Goal: Task Accomplishment & Management: Use online tool/utility

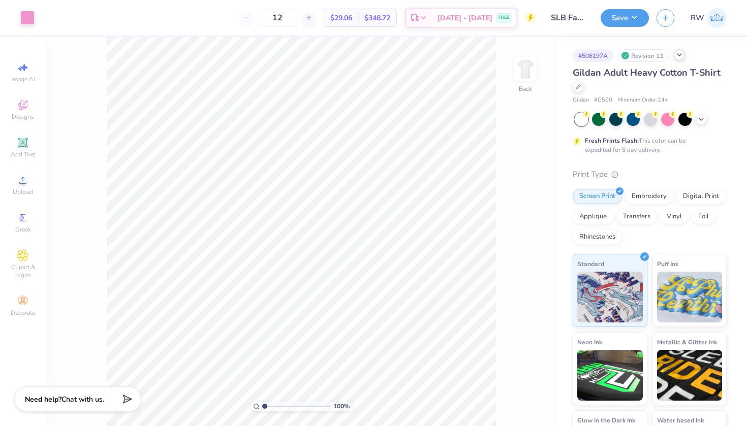
click at [677, 57] on icon at bounding box center [679, 55] width 8 height 8
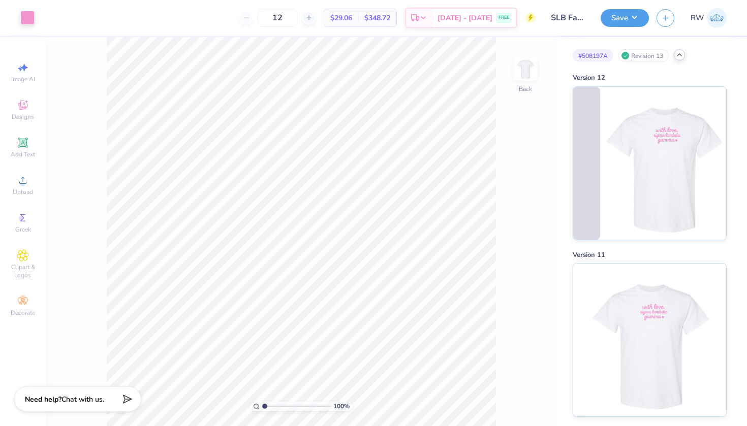
click at [677, 57] on icon at bounding box center [679, 55] width 8 height 8
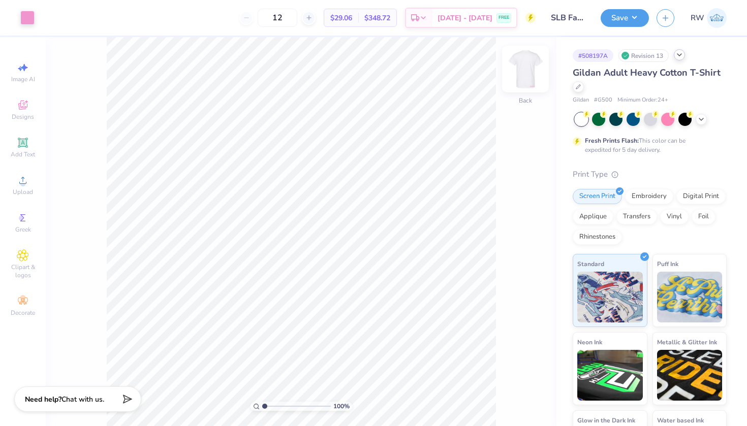
click at [531, 68] on img at bounding box center [525, 69] width 41 height 41
type input "0.51"
type input "0.47"
type input "27.49"
click at [508, 396] on icon at bounding box center [508, 398] width 10 height 10
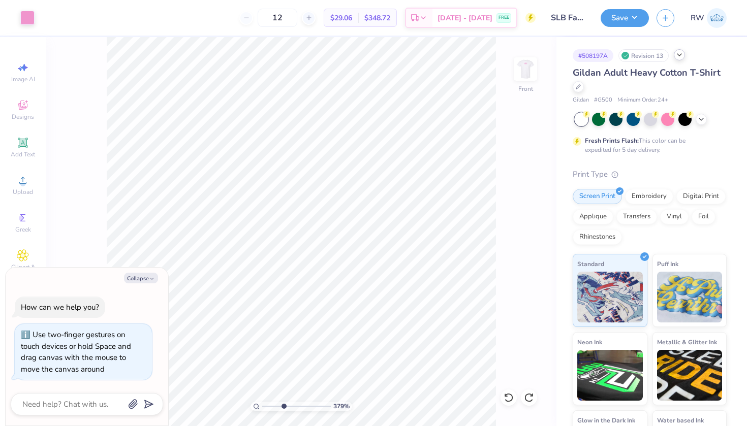
type input "3.79"
drag, startPoint x: 265, startPoint y: 408, endPoint x: 283, endPoint y: 408, distance: 18.3
click at [283, 408] on input "range" at bounding box center [296, 406] width 69 height 9
click at [152, 276] on button "Collapse" at bounding box center [141, 278] width 34 height 11
type textarea "x"
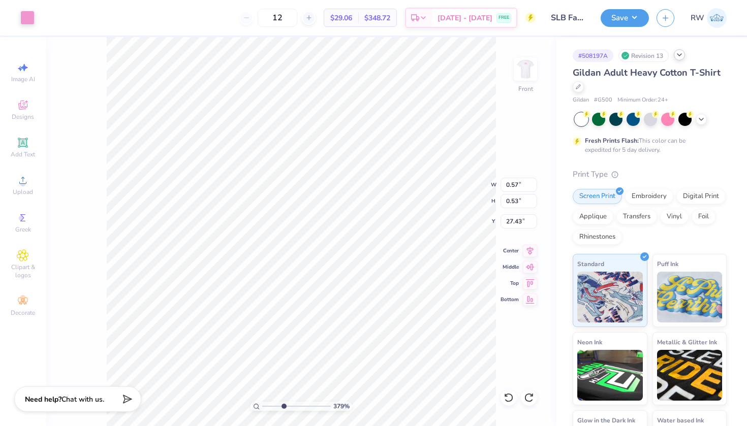
type input "27.39"
drag, startPoint x: 273, startPoint y: 408, endPoint x: 244, endPoint y: 403, distance: 29.8
type input "1"
click at [244, 403] on div "100 %" at bounding box center [301, 231] width 389 height 389
click at [88, 398] on span "Chat with us." at bounding box center [82, 398] width 43 height 10
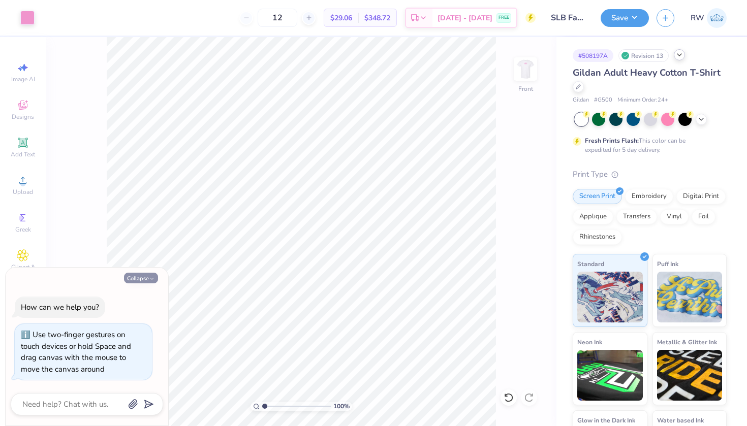
click at [149, 282] on icon "button" at bounding box center [152, 279] width 6 height 6
type textarea "x"
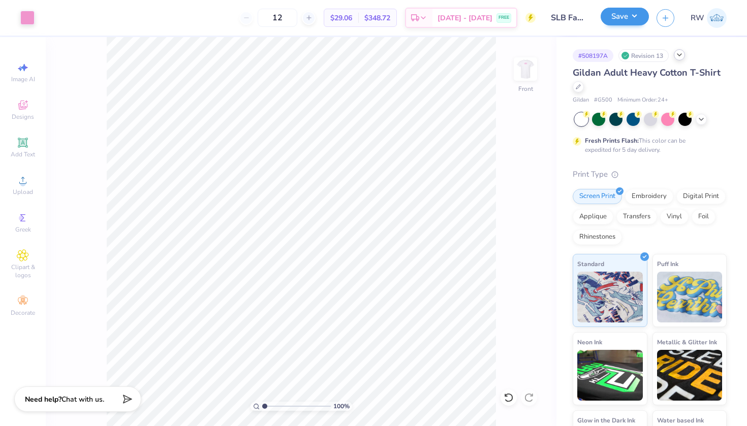
click at [638, 20] on button "Save" at bounding box center [624, 17] width 48 height 18
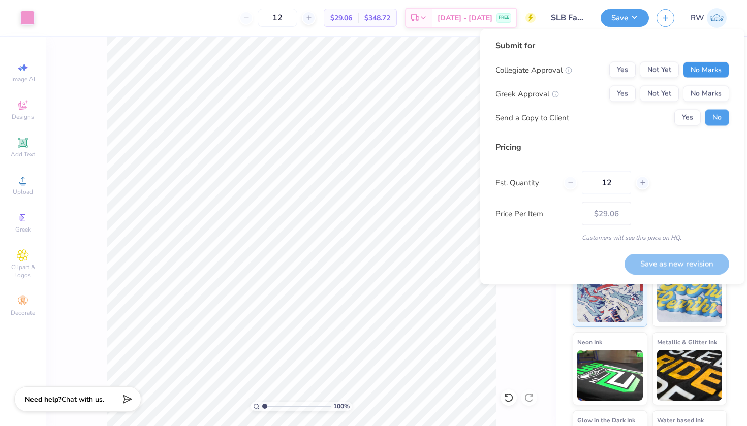
click at [711, 62] on button "No Marks" at bounding box center [706, 70] width 46 height 16
click at [629, 98] on button "Yes" at bounding box center [622, 94] width 26 height 16
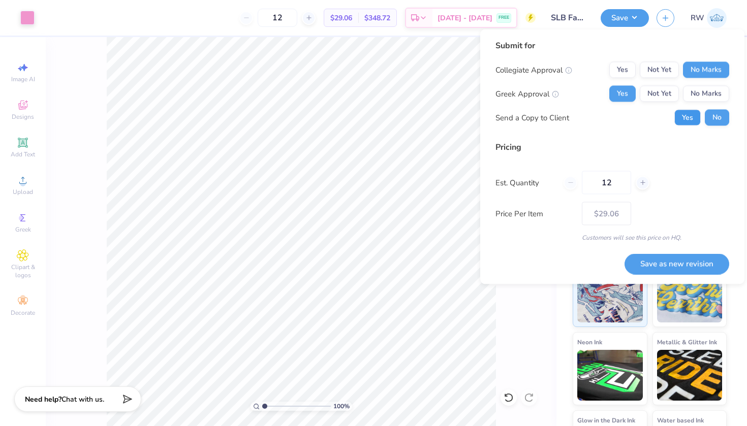
click at [689, 121] on button "Yes" at bounding box center [687, 118] width 26 height 16
click at [693, 265] on button "Save as new revision" at bounding box center [676, 263] width 105 height 21
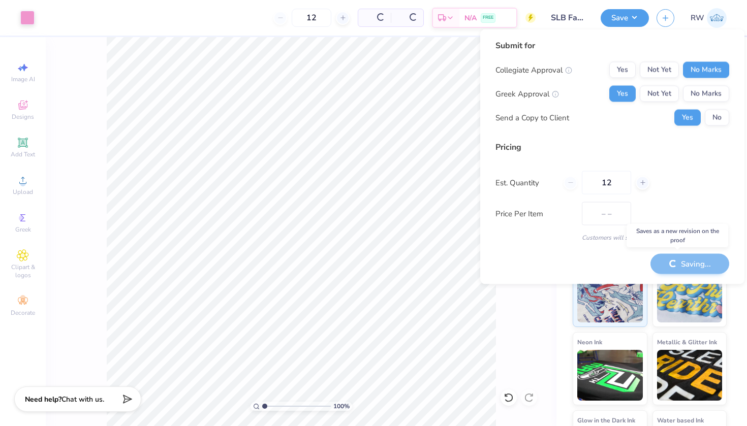
type input "$29.06"
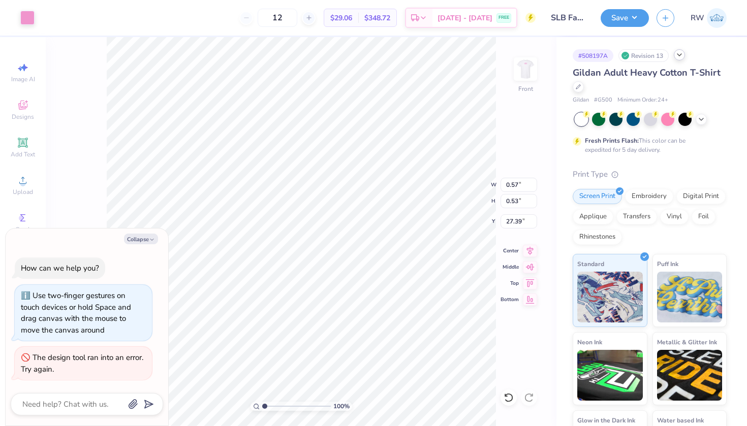
type textarea "x"
type input "27.47"
type textarea "x"
type input "0.57"
type input "0.53"
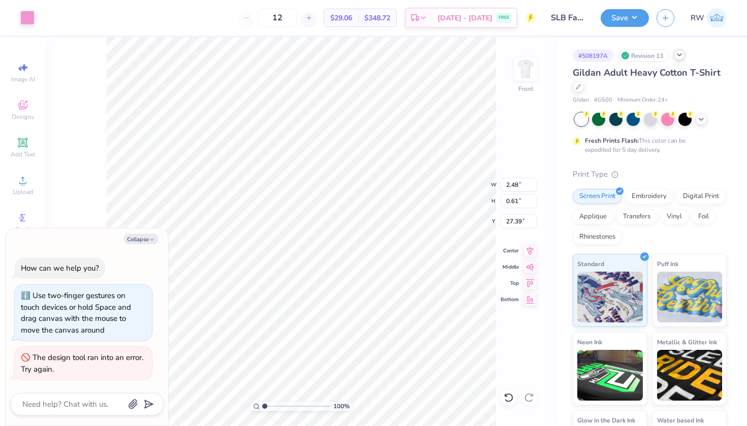
type input "27.47"
type textarea "x"
type input "0.57"
type input "0.53"
type input "27.47"
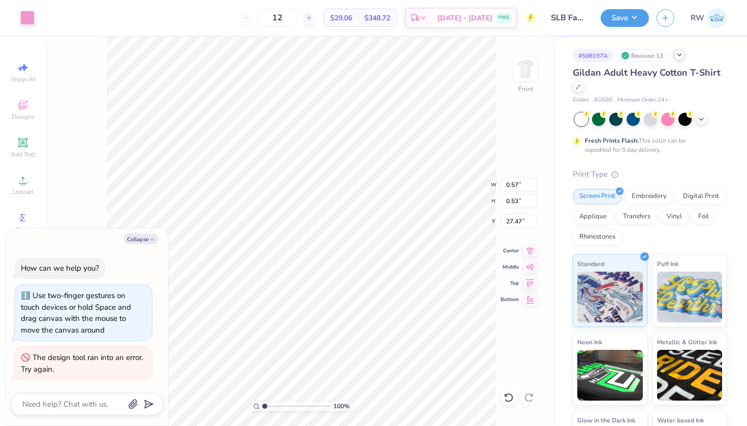
type textarea "x"
type input "27.17"
type textarea "x"
type input "27.47"
type textarea "x"
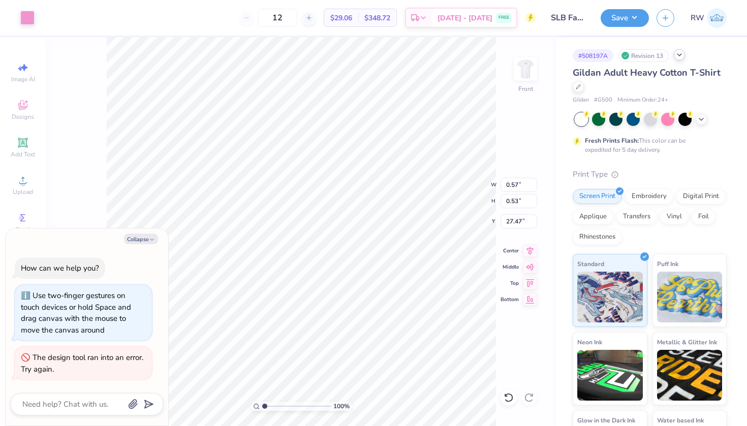
type input "2.48"
type input "0.61"
type input "27.39"
type textarea "x"
type input "2.45"
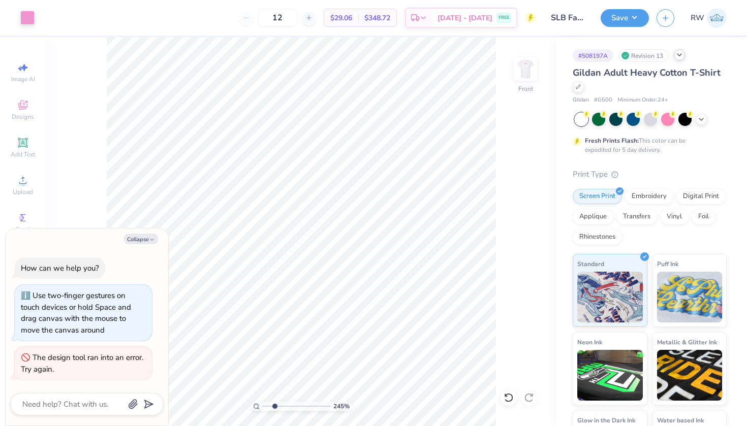
drag, startPoint x: 265, startPoint y: 408, endPoint x: 274, endPoint y: 408, distance: 9.7
click at [274, 408] on input "range" at bounding box center [296, 406] width 69 height 9
click at [624, 20] on button "Save" at bounding box center [624, 17] width 48 height 18
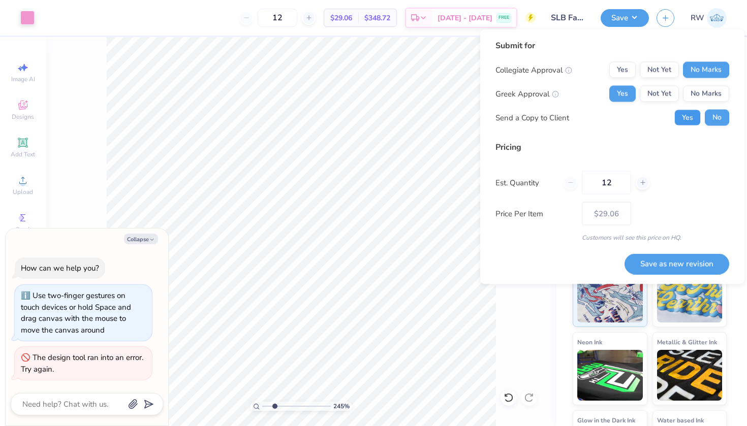
click at [693, 118] on button "Yes" at bounding box center [687, 118] width 26 height 16
type textarea "x"
click at [684, 265] on button "Save as new revision" at bounding box center [676, 263] width 105 height 21
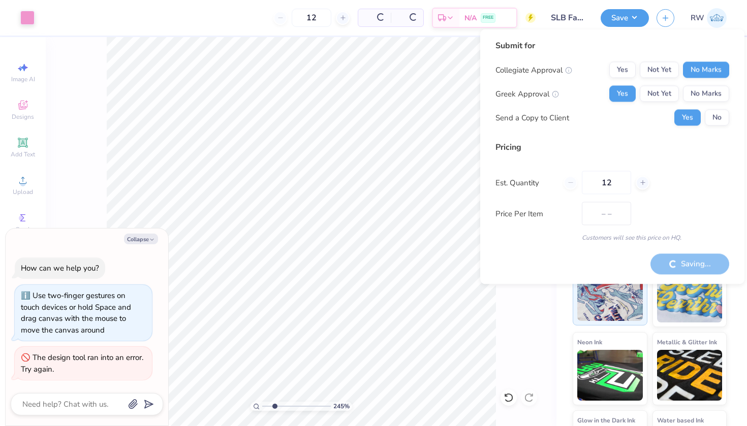
type input "$29.06"
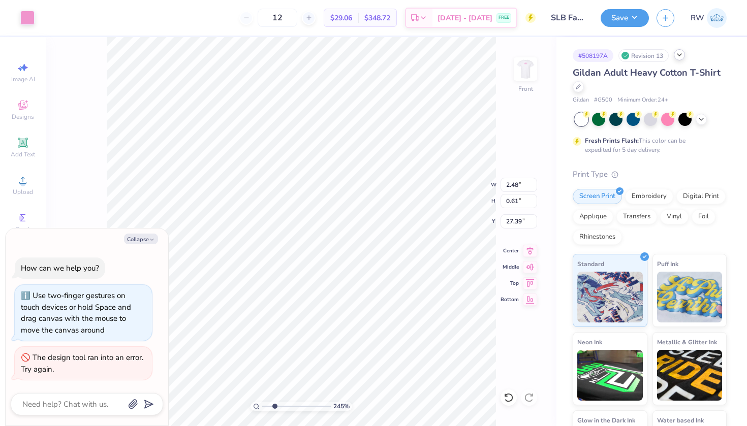
type textarea "x"
type input "0.57"
type input "0.53"
type input "27.47"
type textarea "x"
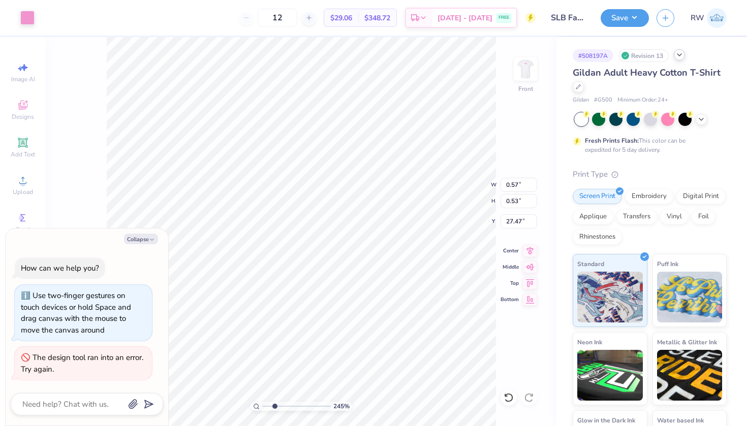
type input "0.61"
type input "0.57"
type input "27.43"
type textarea "x"
type input "2.48"
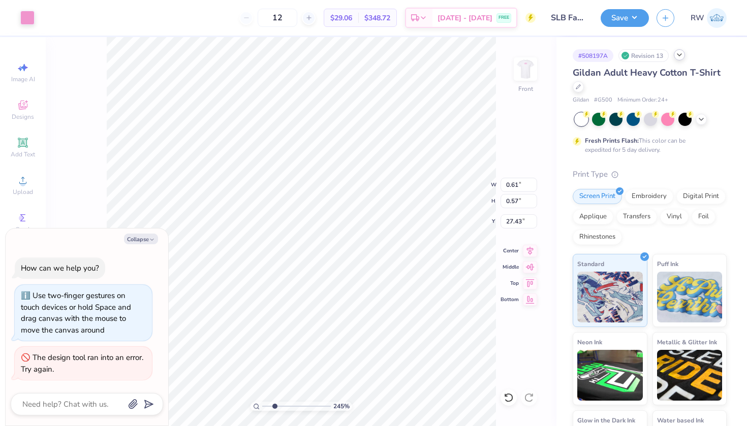
type input "0.61"
type input "27.39"
type textarea "x"
type input "0.66"
type input "0.62"
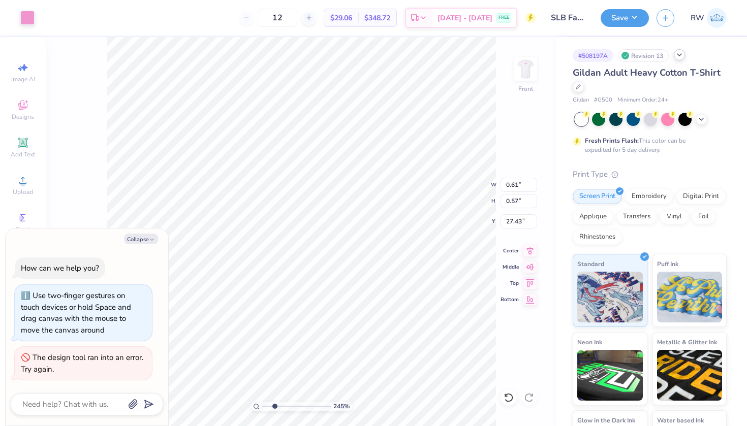
type input "27.38"
click at [636, 19] on button "Save" at bounding box center [624, 17] width 48 height 18
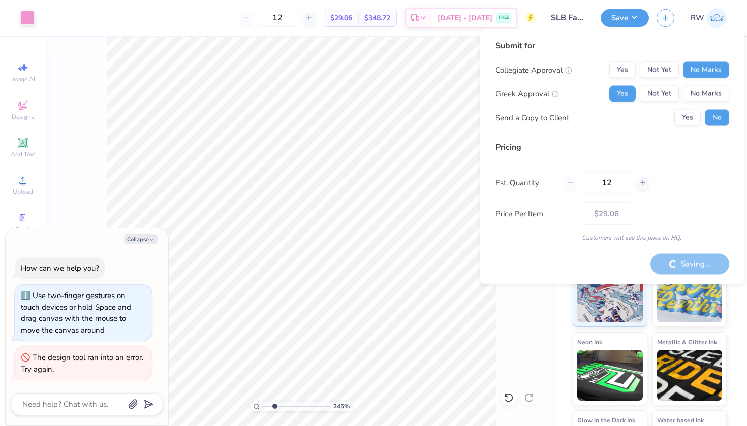
click at [685, 113] on button "Yes" at bounding box center [687, 118] width 26 height 16
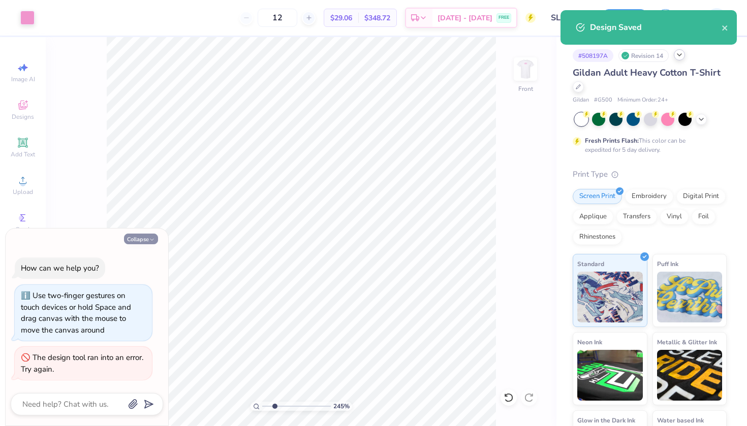
click at [153, 242] on icon "button" at bounding box center [152, 240] width 6 height 6
type textarea "x"
